Goal: Find specific page/section: Find specific page/section

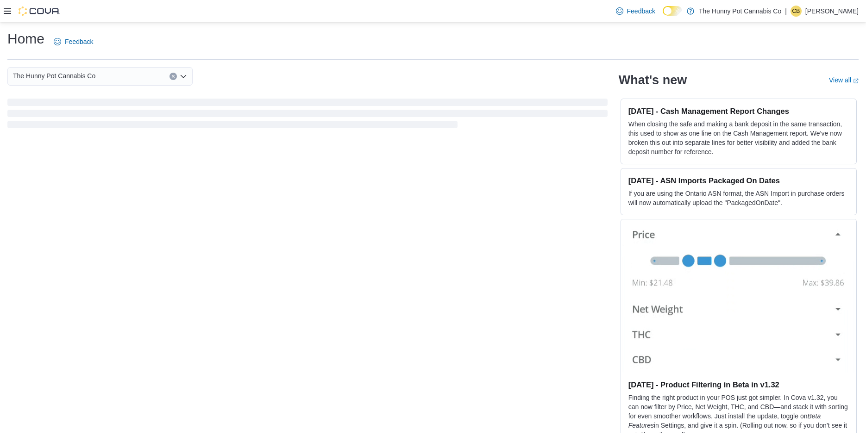
click at [15, 12] on div at bounding box center [32, 10] width 56 height 9
click at [6, 11] on icon at bounding box center [7, 11] width 7 height 6
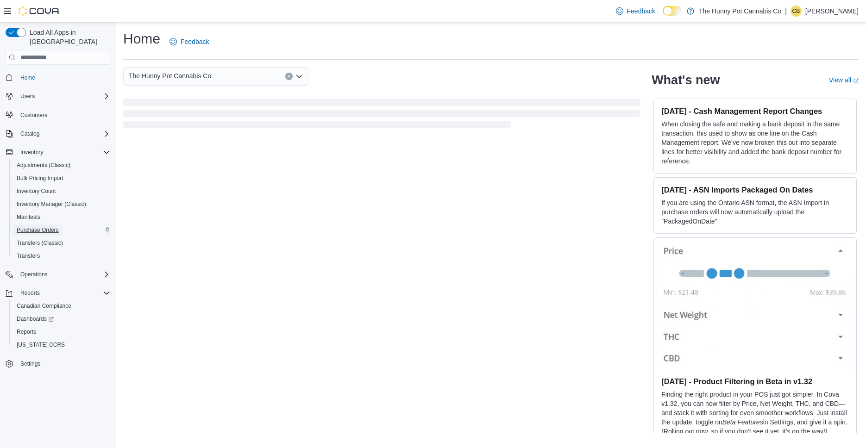
click at [56, 226] on span "Purchase Orders" at bounding box center [38, 229] width 42 height 7
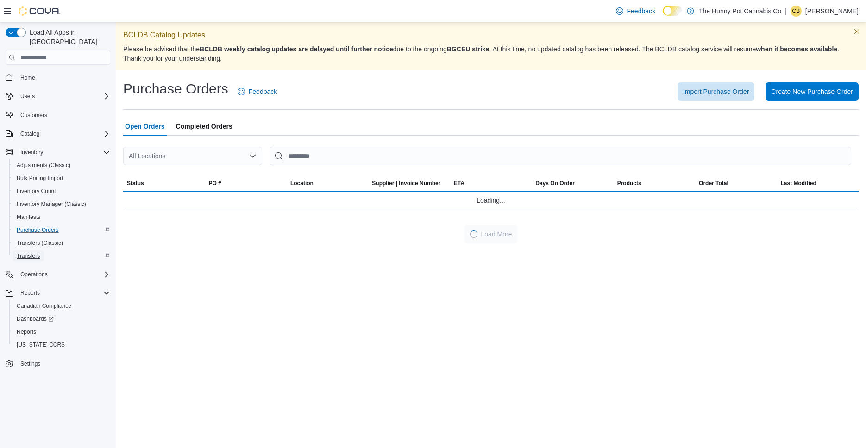
click at [44, 250] on link "Transfers" at bounding box center [28, 255] width 31 height 11
